Goal: Transaction & Acquisition: Download file/media

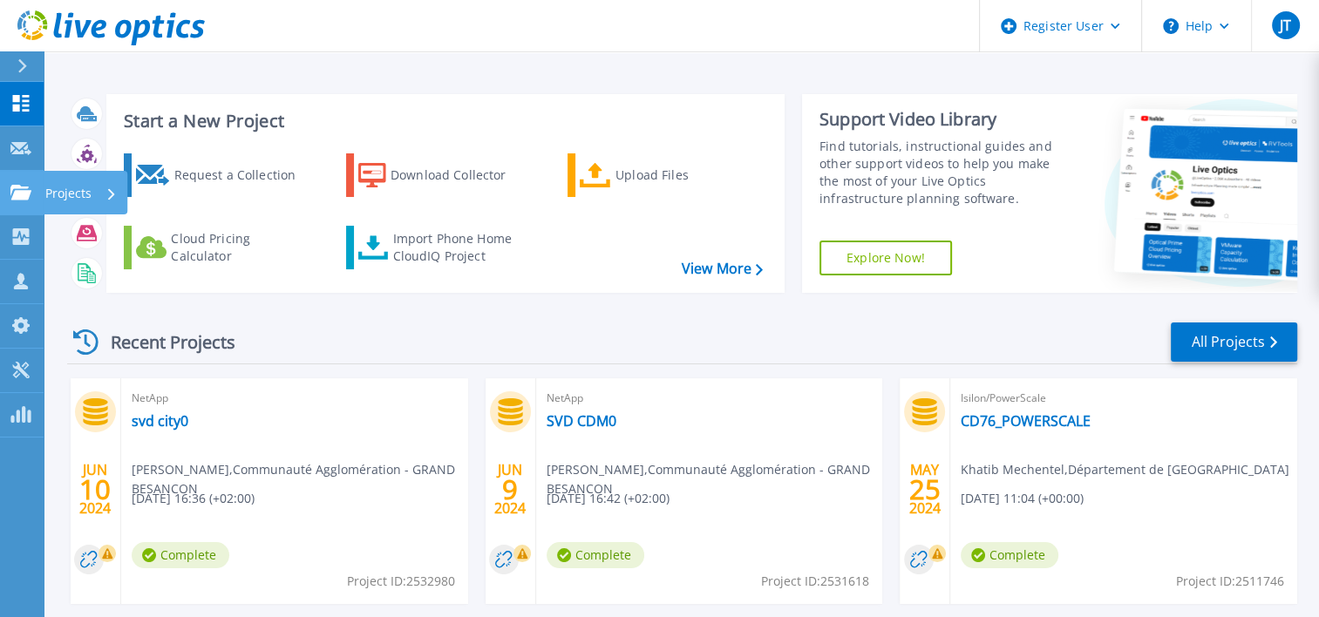
click at [90, 189] on p "Projects" at bounding box center [68, 193] width 46 height 45
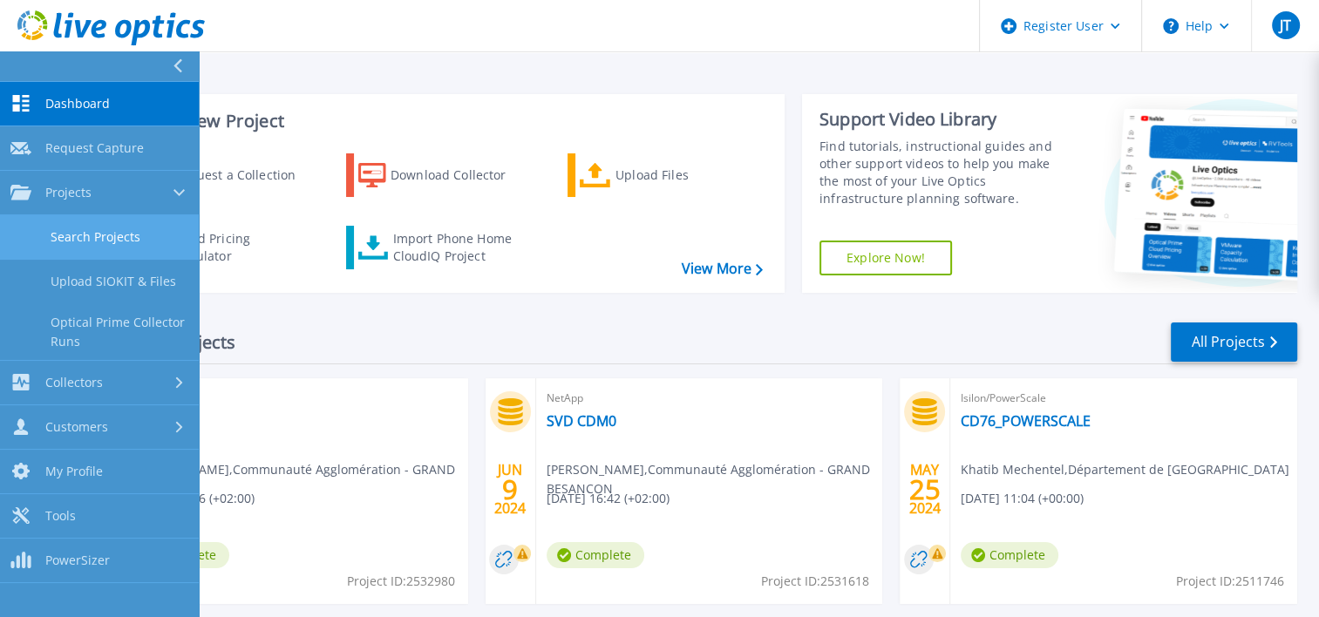
click at [84, 220] on link "Search Projects" at bounding box center [99, 237] width 199 height 44
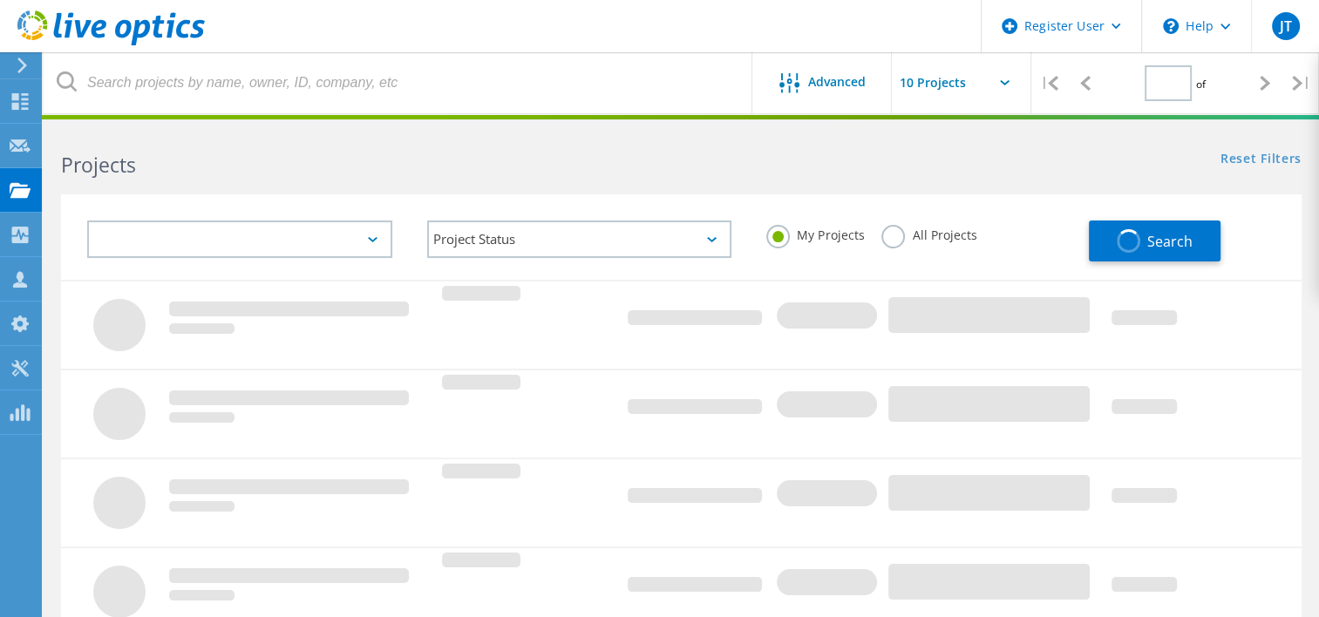
type input "1"
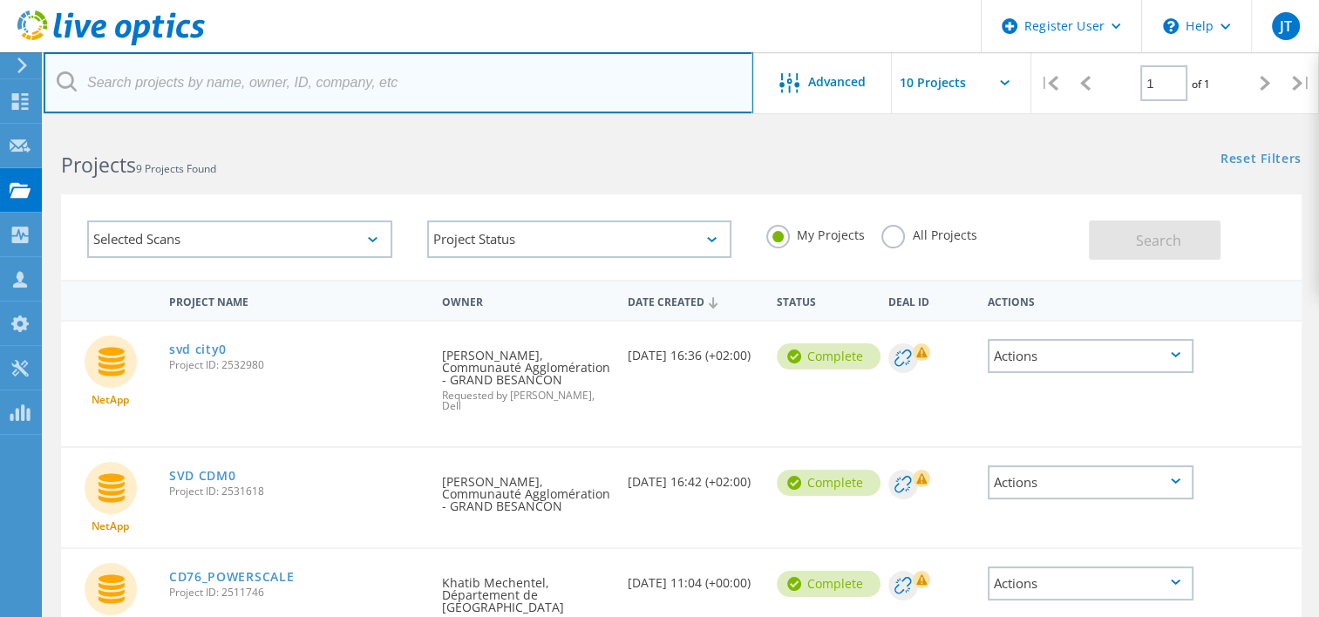
click at [153, 74] on input "text" at bounding box center [399, 82] width 710 height 61
paste input "3045673"
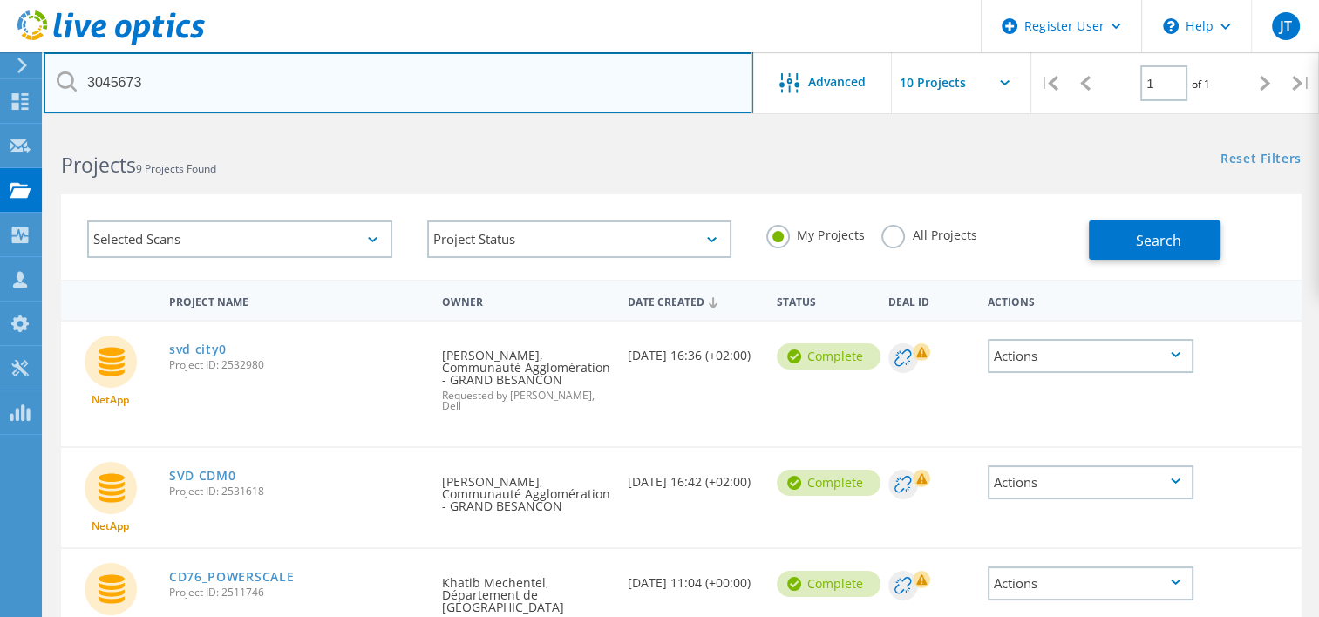
type input "3045673"
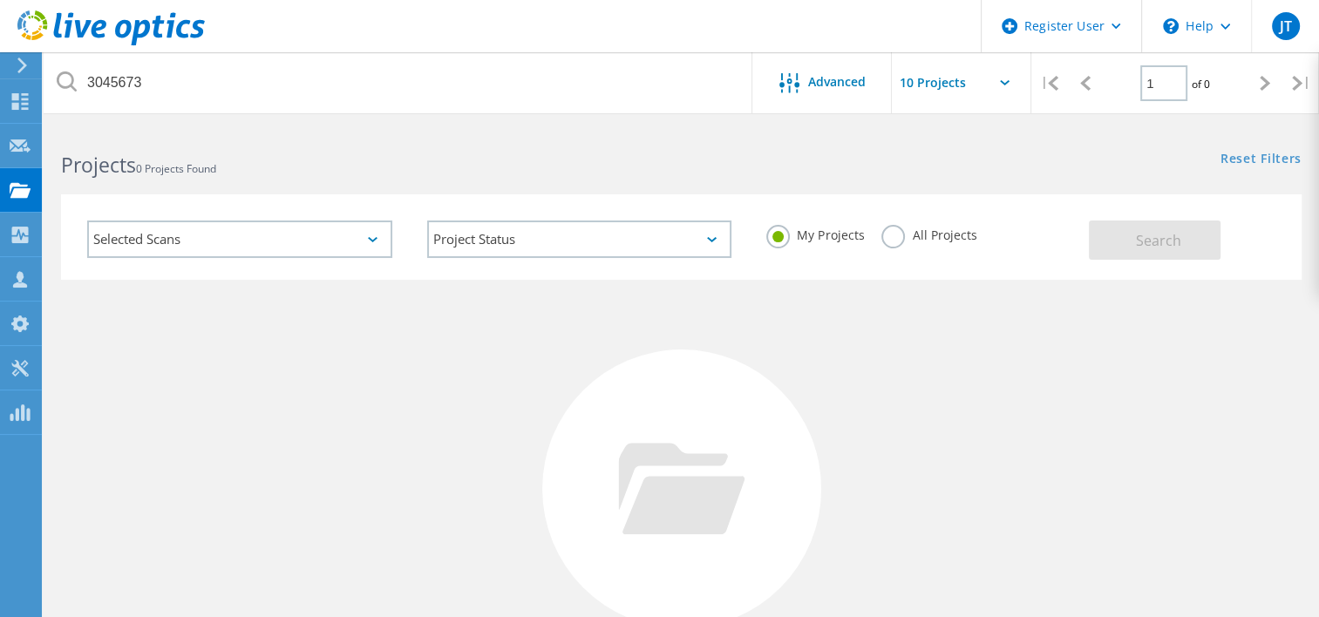
click at [887, 234] on label "All Projects" at bounding box center [928, 233] width 95 height 17
click at [0, 0] on input "All Projects" at bounding box center [0, 0] width 0 height 0
click at [1172, 225] on button "Search" at bounding box center [1155, 240] width 132 height 39
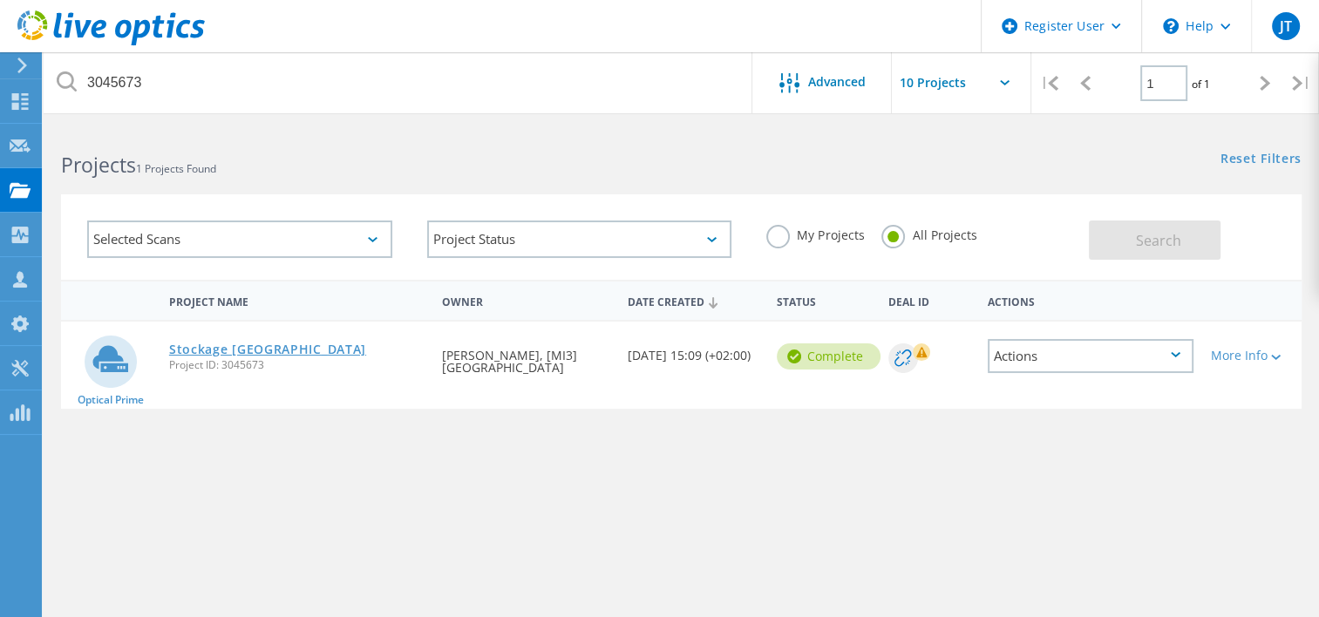
click at [201, 349] on link "Stockage Universite de rouen" at bounding box center [267, 349] width 197 height 12
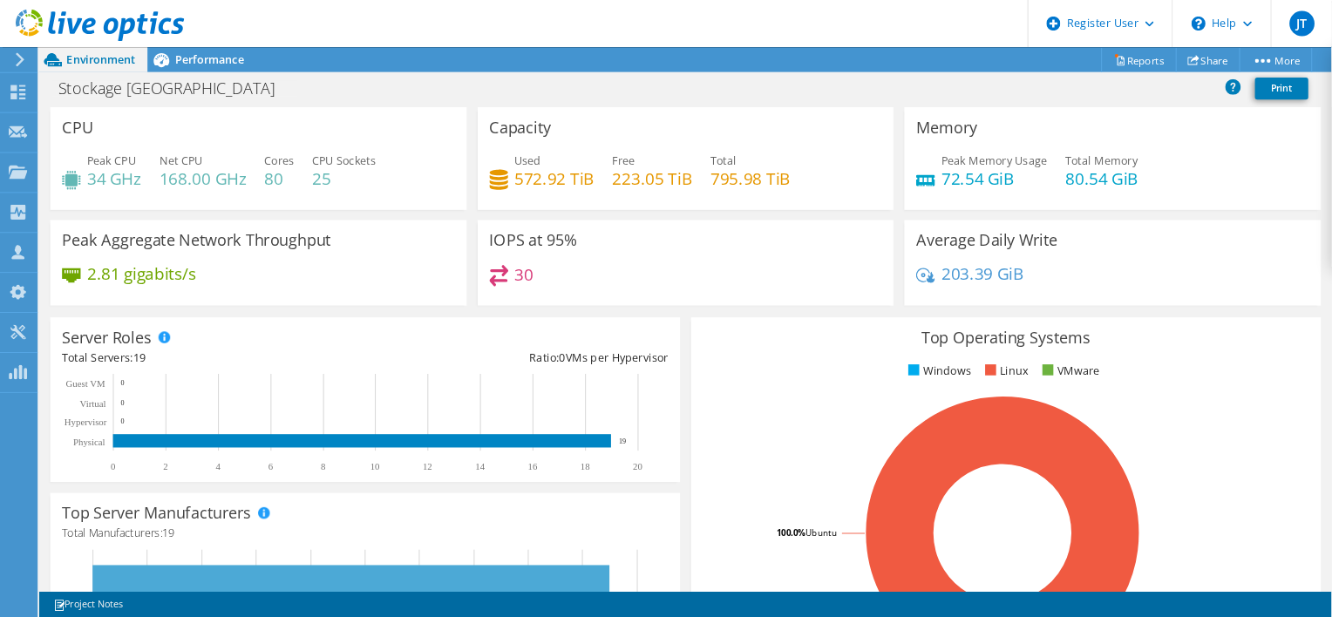
scroll to position [452, 0]
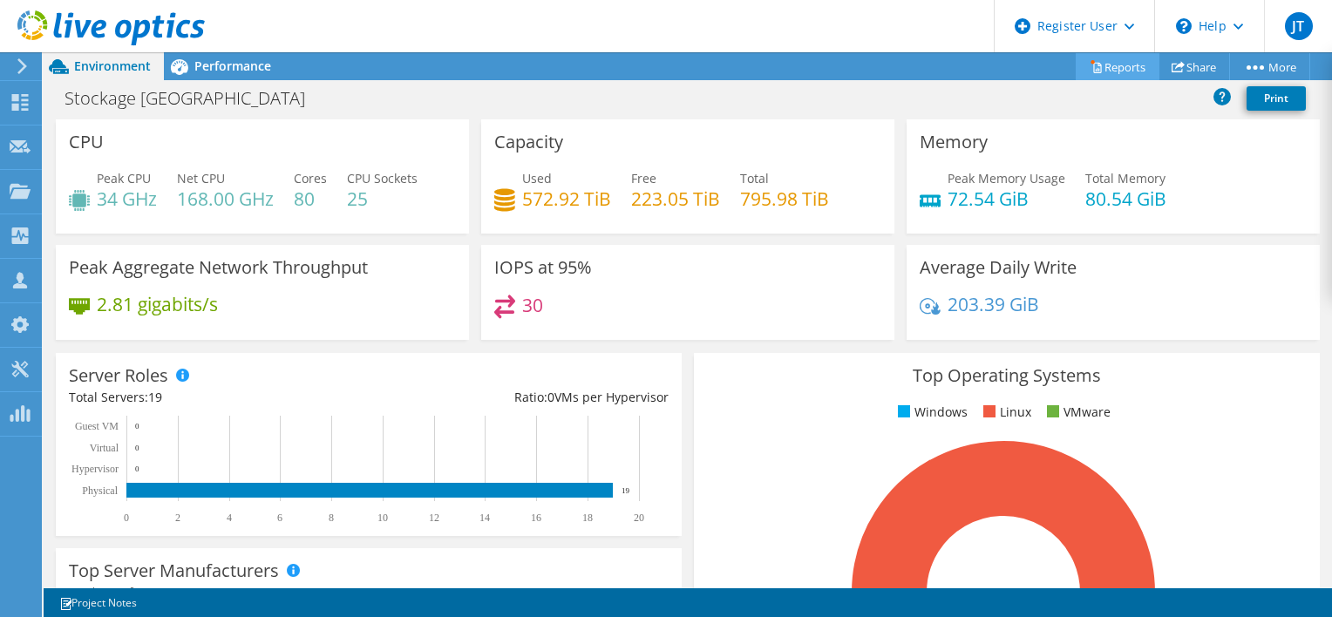
click at [1098, 69] on link "Reports" at bounding box center [1118, 66] width 84 height 27
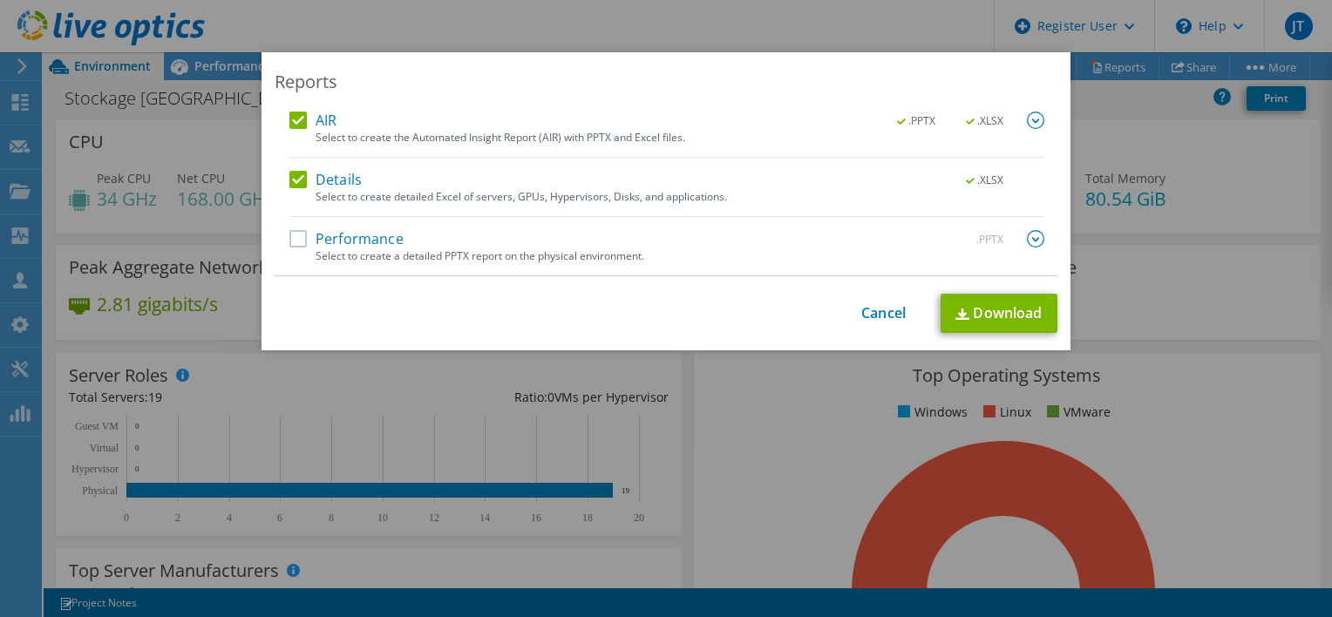
click at [330, 250] on div "Select to create a detailed PPTX report on the physical environment." at bounding box center [680, 256] width 729 height 12
click at [333, 243] on label "Performance" at bounding box center [346, 238] width 114 height 17
click at [0, 0] on input "Performance" at bounding box center [0, 0] width 0 height 0
click at [1004, 316] on link "Download" at bounding box center [999, 313] width 117 height 39
